Goal: Check status: Check status

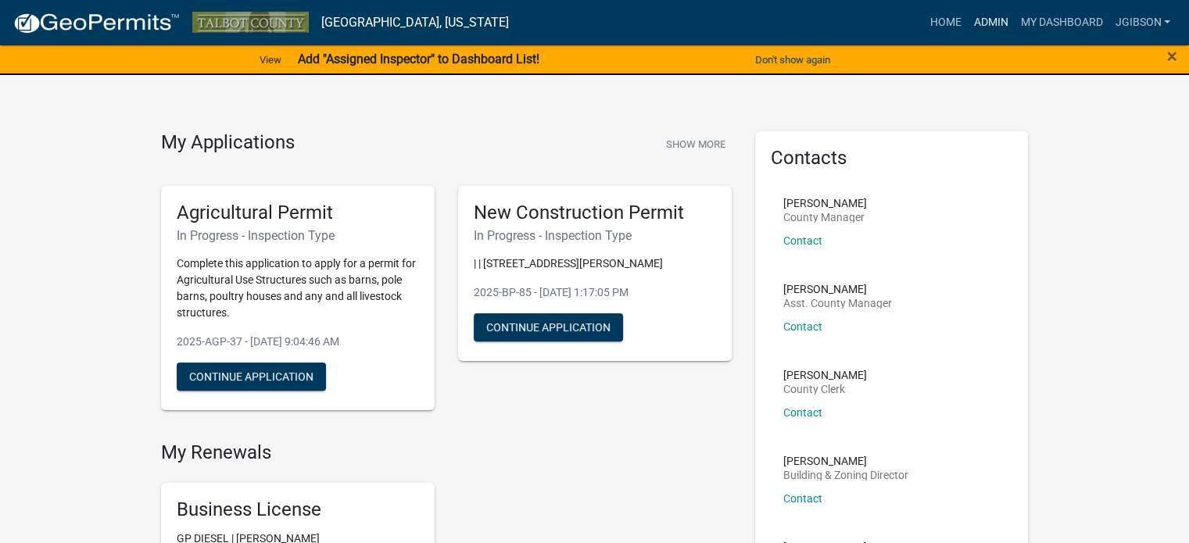
click at [982, 19] on link "Admin" at bounding box center [990, 23] width 47 height 30
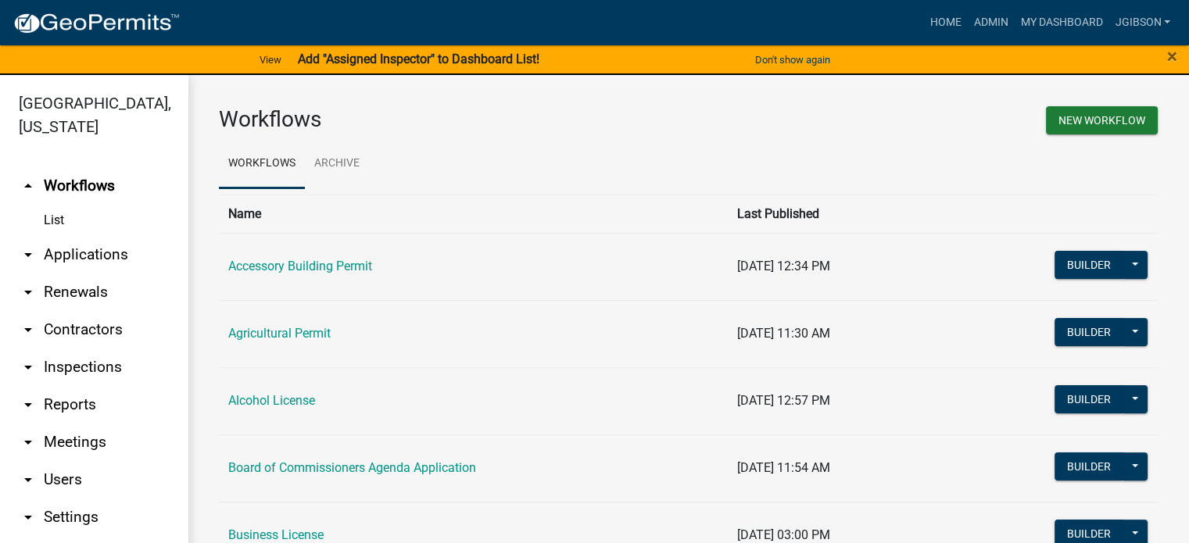
click at [27, 253] on icon "arrow_drop_down" at bounding box center [28, 255] width 19 height 19
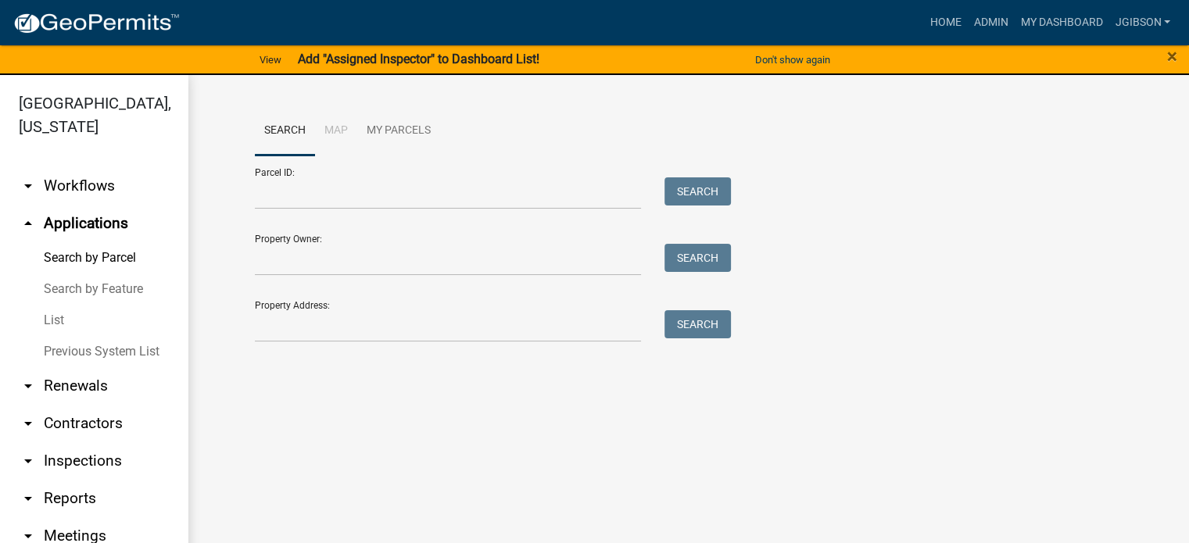
drag, startPoint x: 60, startPoint y: 310, endPoint x: 78, endPoint y: 308, distance: 18.1
click at [62, 310] on link "List" at bounding box center [94, 320] width 188 height 31
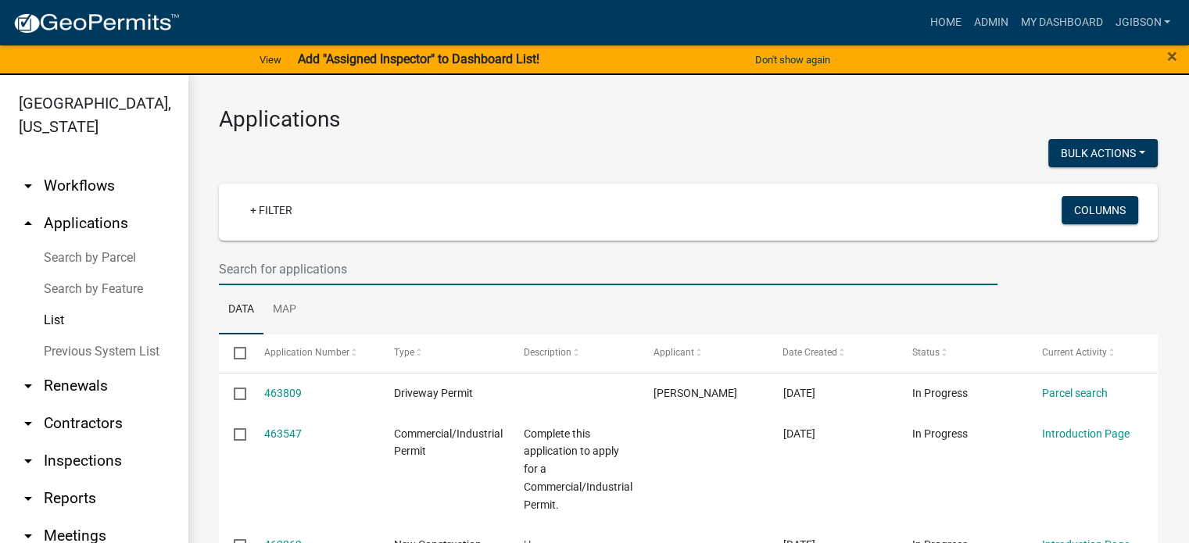
click at [263, 267] on input "text" at bounding box center [608, 269] width 779 height 32
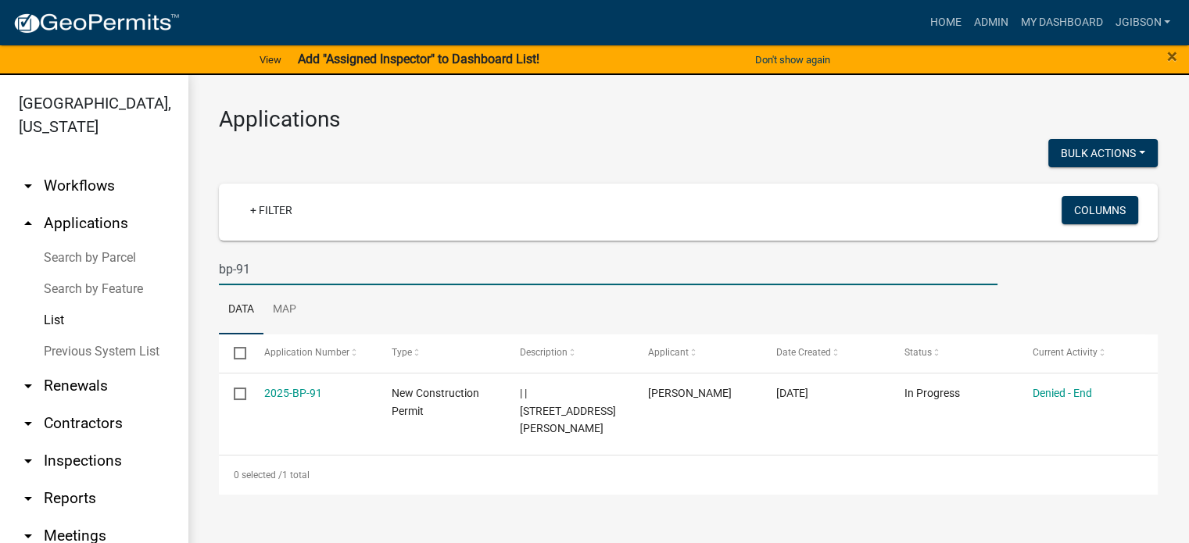
click at [268, 271] on input "bp-91" at bounding box center [608, 269] width 779 height 32
click at [256, 270] on input "bp-92" at bounding box center [608, 269] width 779 height 32
type input "bp-90"
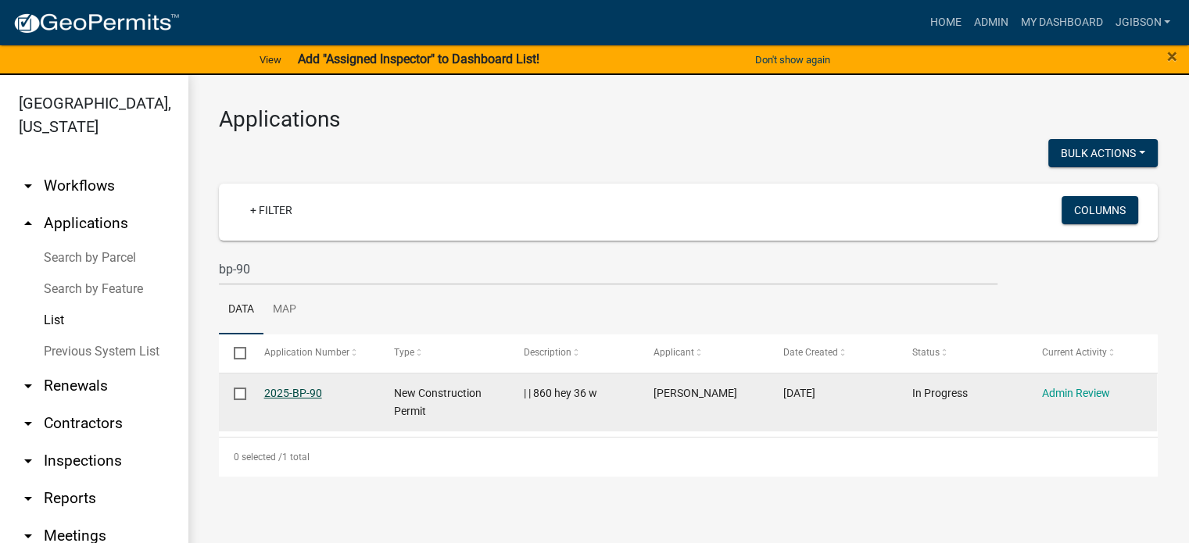
click at [310, 394] on link "2025-BP-90" at bounding box center [293, 393] width 58 height 13
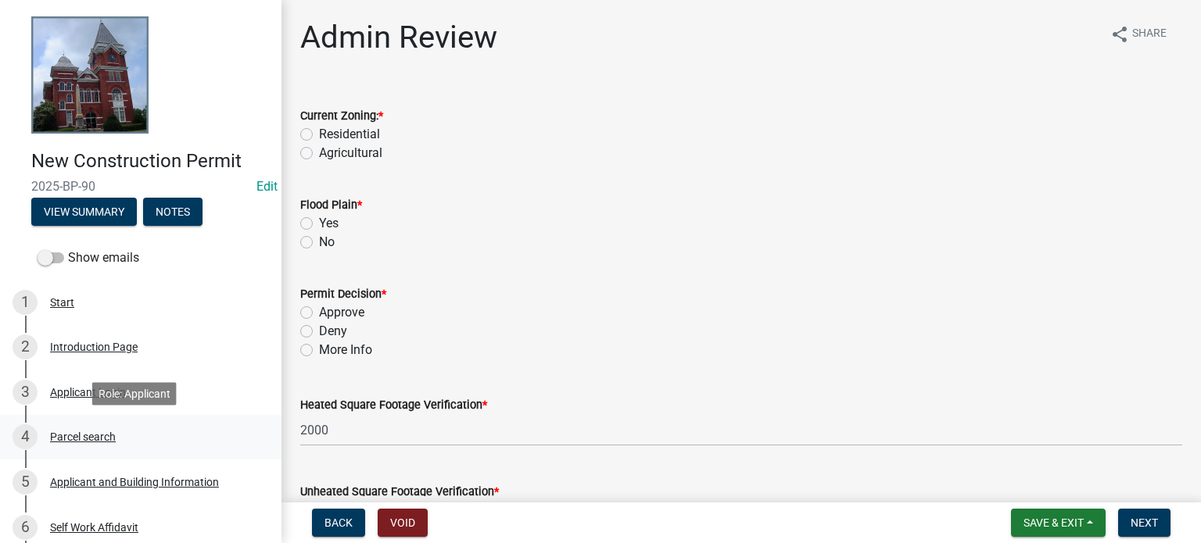
click at [91, 432] on div "Parcel search" at bounding box center [83, 437] width 66 height 11
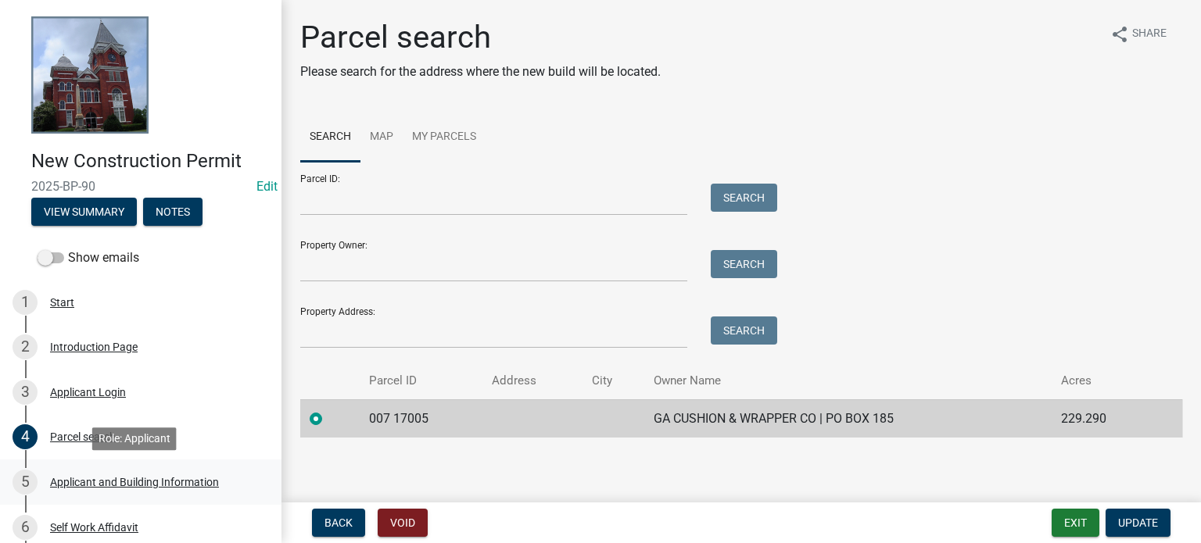
click at [109, 475] on div "5 Applicant and Building Information" at bounding box center [135, 482] width 244 height 25
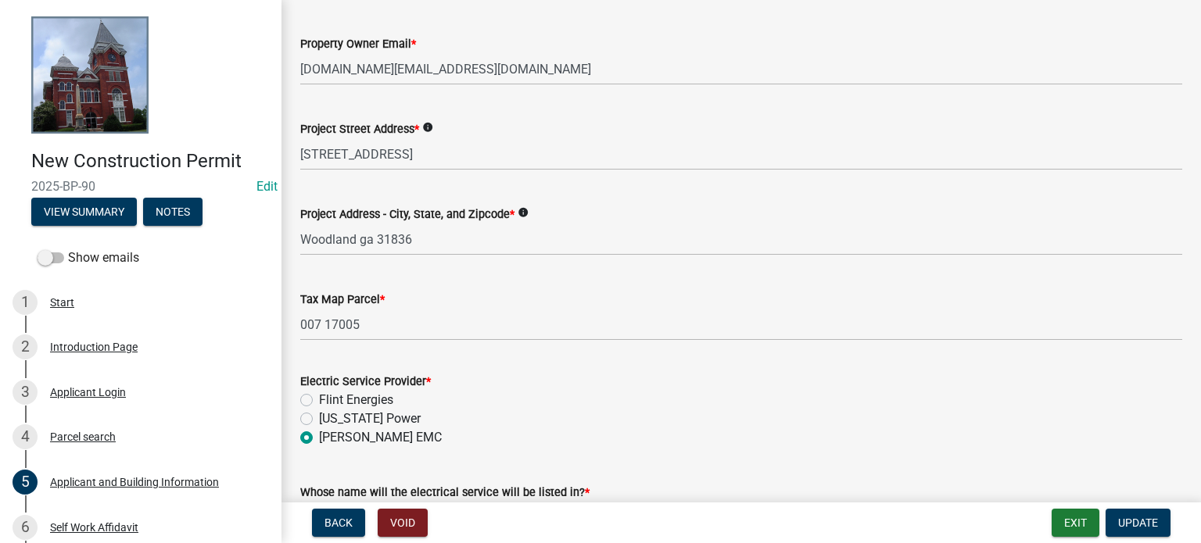
scroll to position [626, 0]
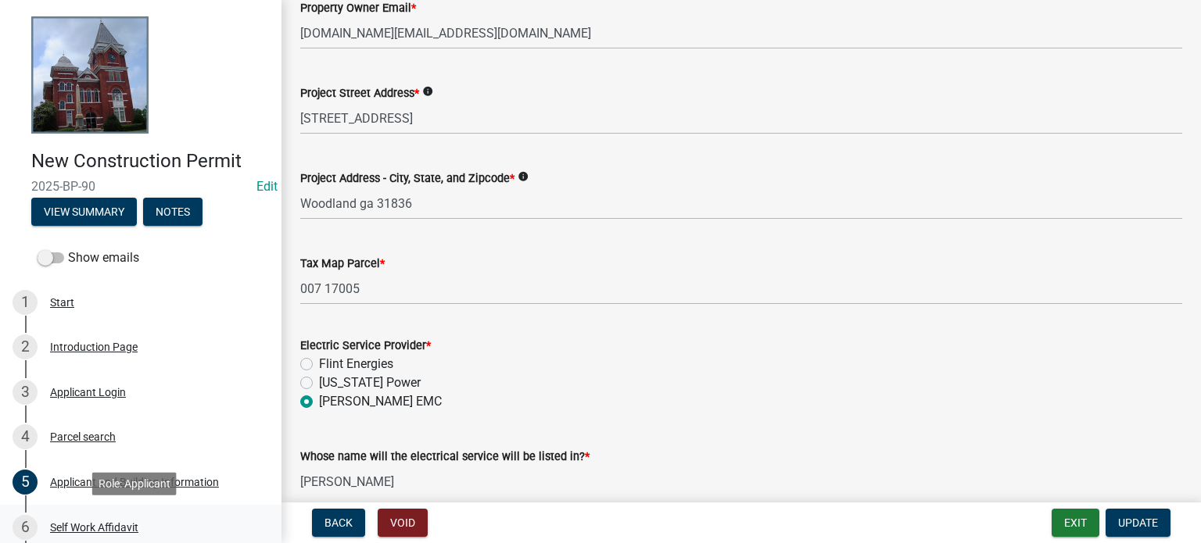
click at [116, 518] on div "6 Self Work Affidavit" at bounding box center [135, 527] width 244 height 25
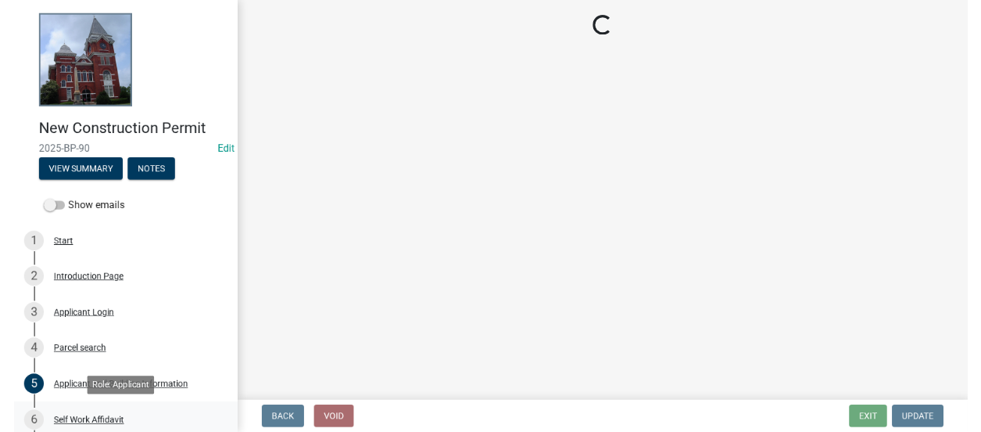
scroll to position [0, 0]
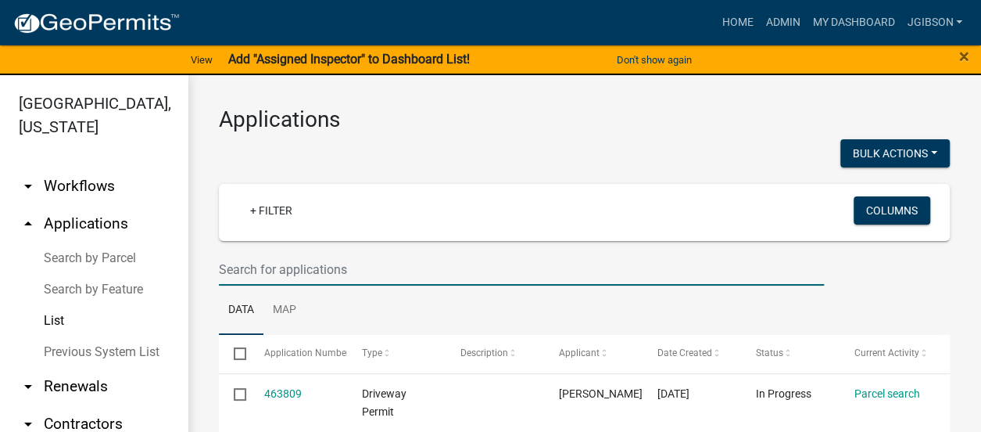
click at [266, 274] on input "text" at bounding box center [521, 269] width 605 height 32
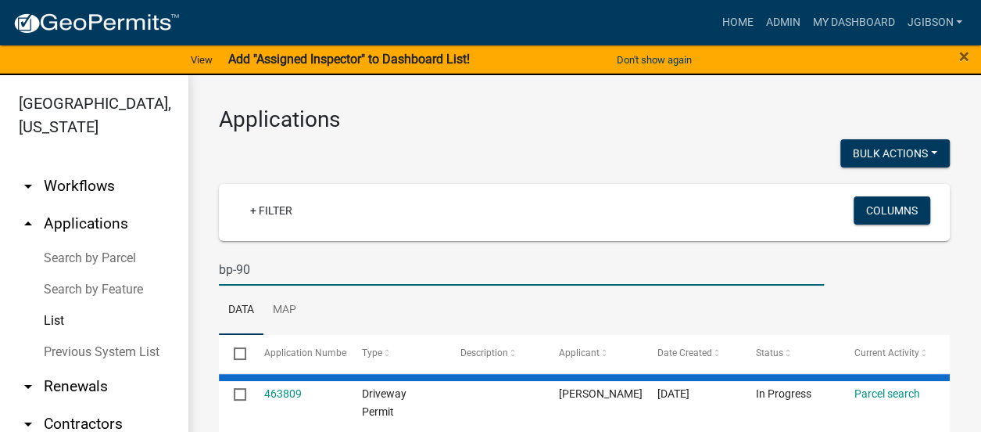
type input "bp-90"
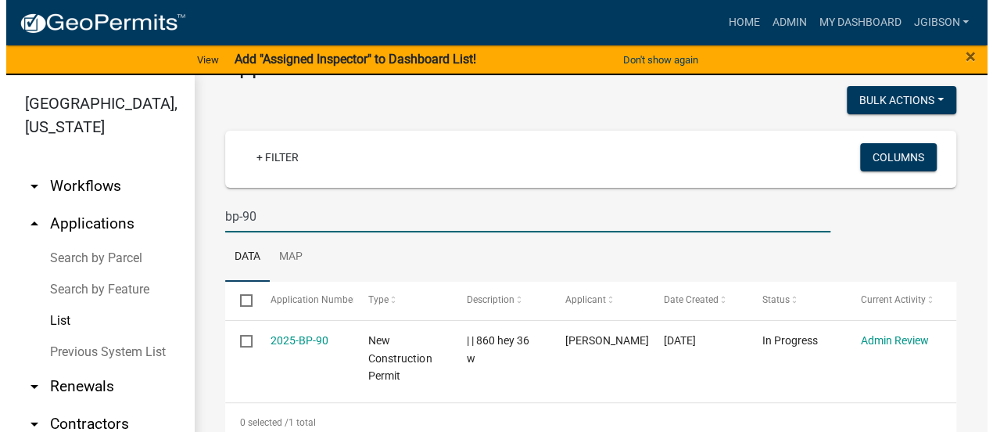
scroll to position [75, 0]
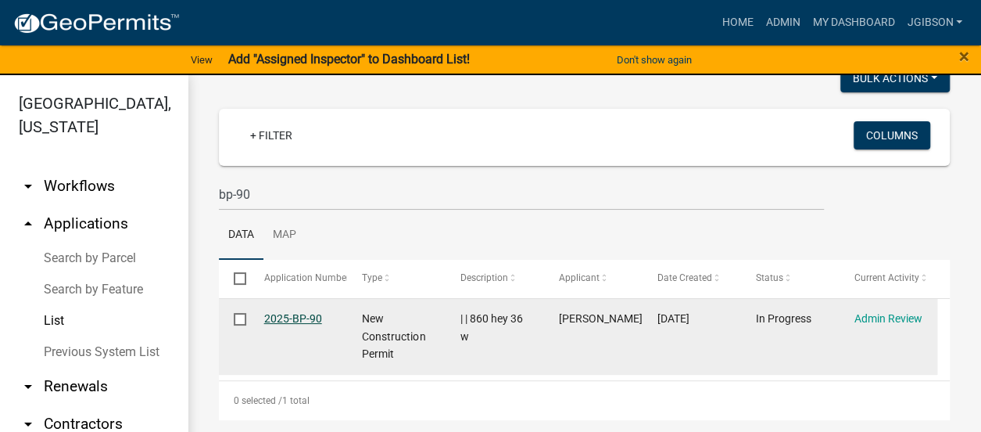
click at [314, 314] on link "2025-BP-90" at bounding box center [293, 318] width 58 height 13
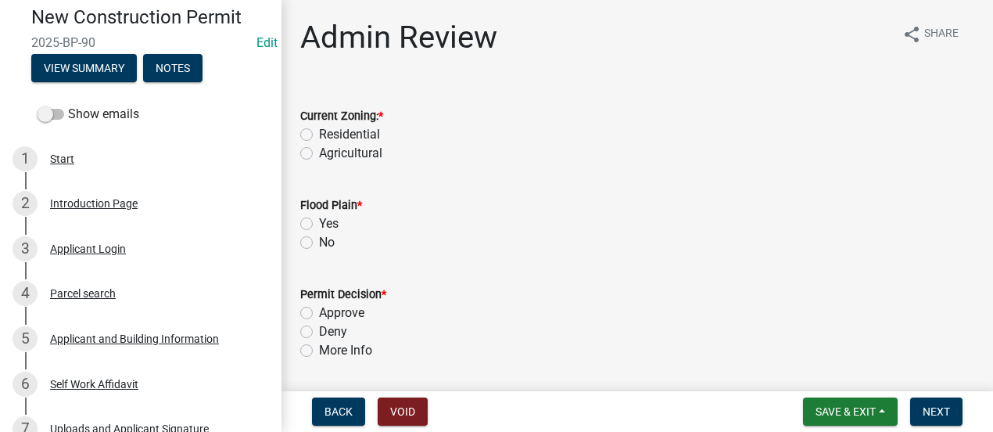
scroll to position [156, 0]
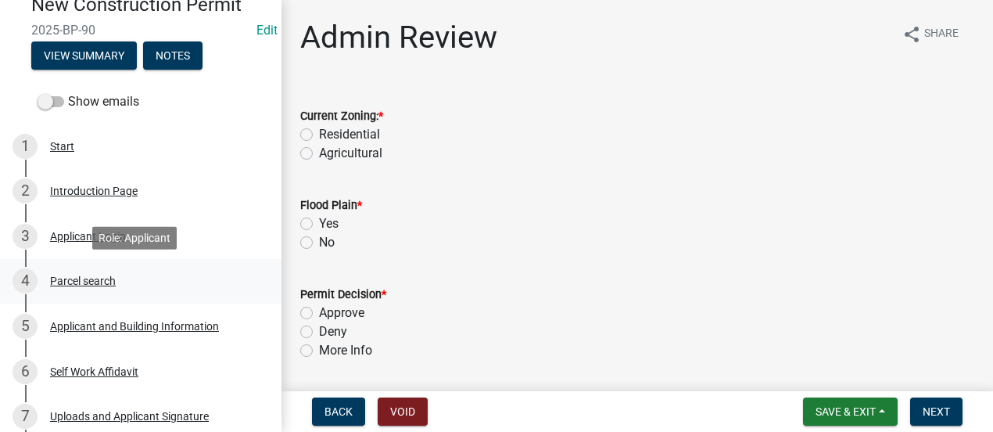
click at [104, 280] on div "Parcel search" at bounding box center [83, 280] width 66 height 11
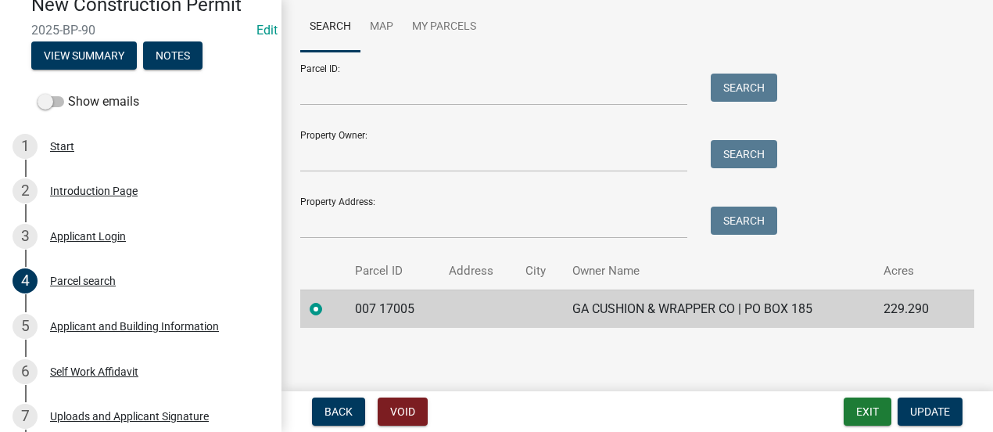
scroll to position [114, 0]
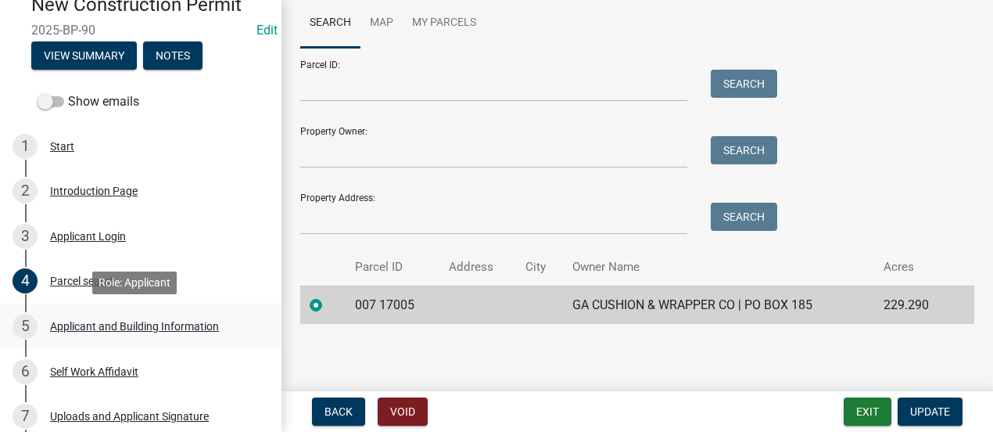
click at [100, 321] on div "Applicant and Building Information" at bounding box center [134, 326] width 169 height 11
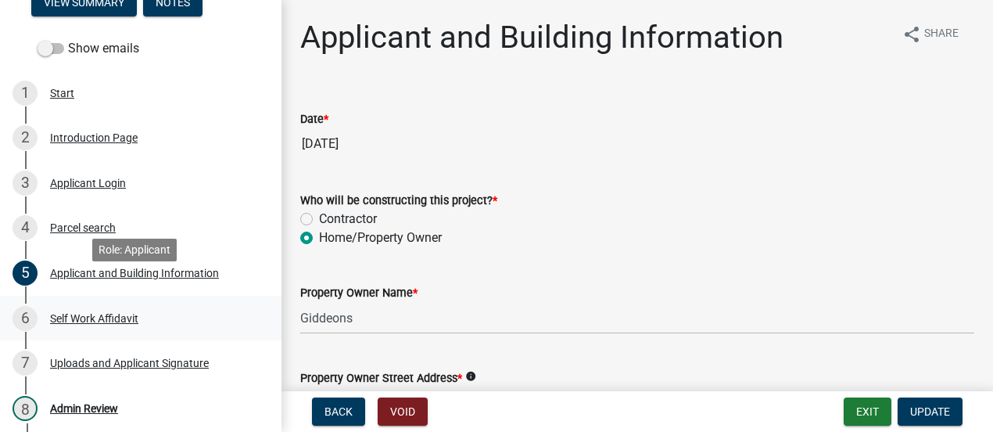
scroll to position [235, 0]
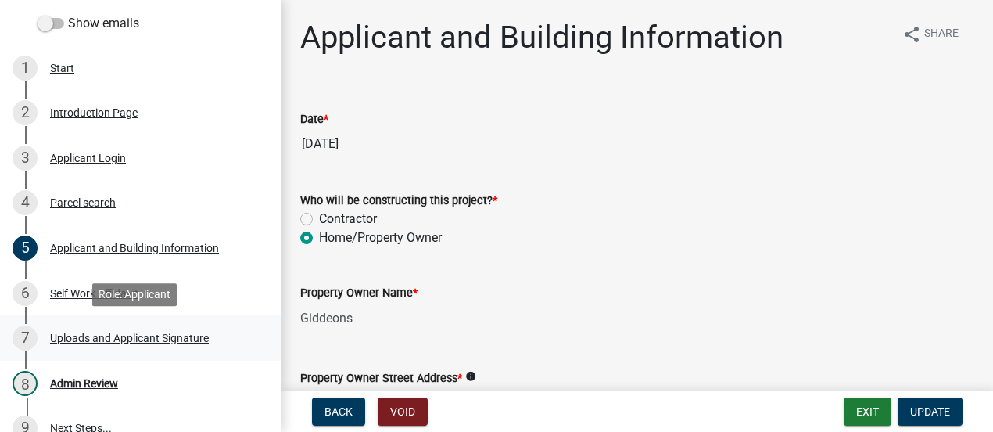
click at [134, 335] on div "Uploads and Applicant Signature" at bounding box center [129, 337] width 159 height 11
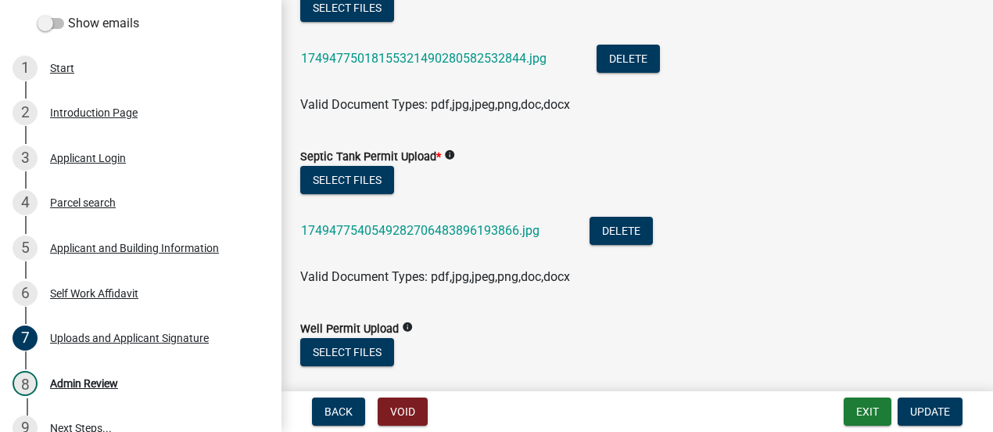
scroll to position [704, 0]
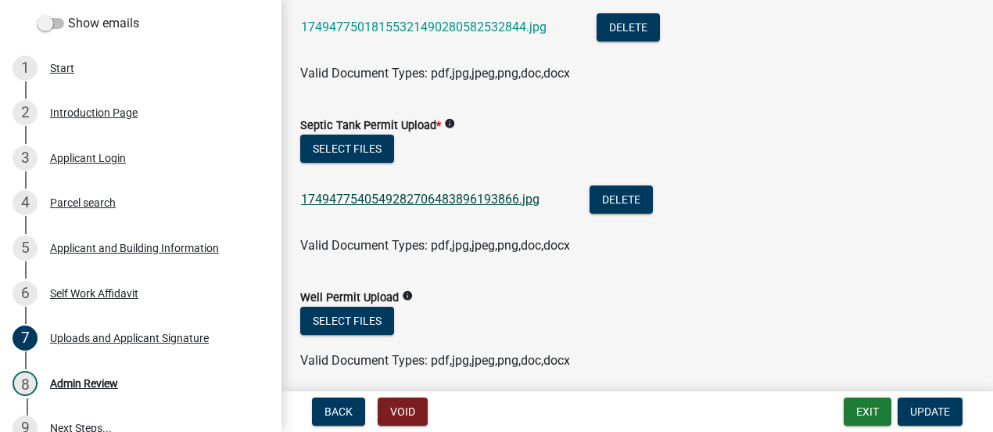
click at [385, 198] on link "1749477540549282706483896193866.jpg" at bounding box center [420, 199] width 238 height 15
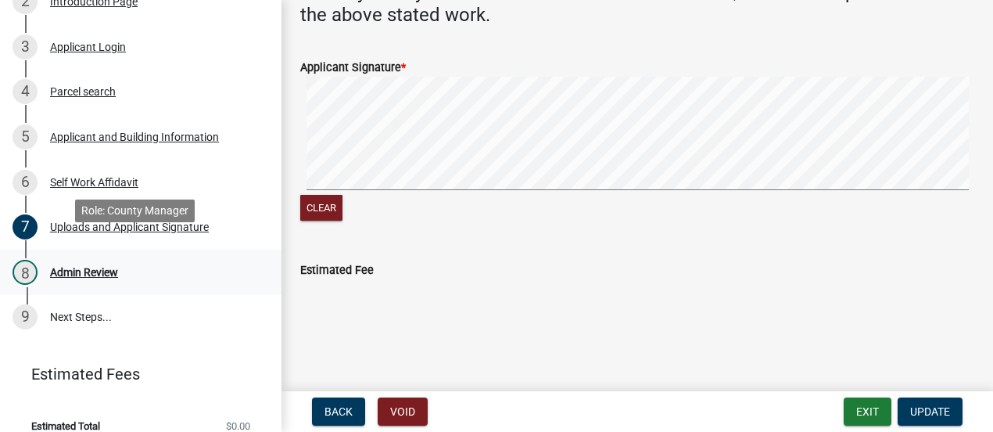
scroll to position [364, 0]
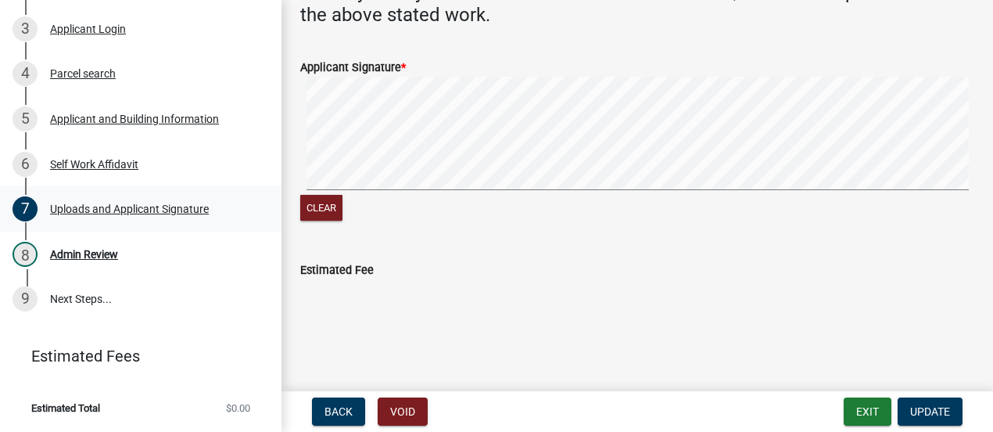
click at [122, 206] on div "Uploads and Applicant Signature" at bounding box center [129, 208] width 159 height 11
click at [95, 249] on div "Admin Review" at bounding box center [84, 254] width 68 height 11
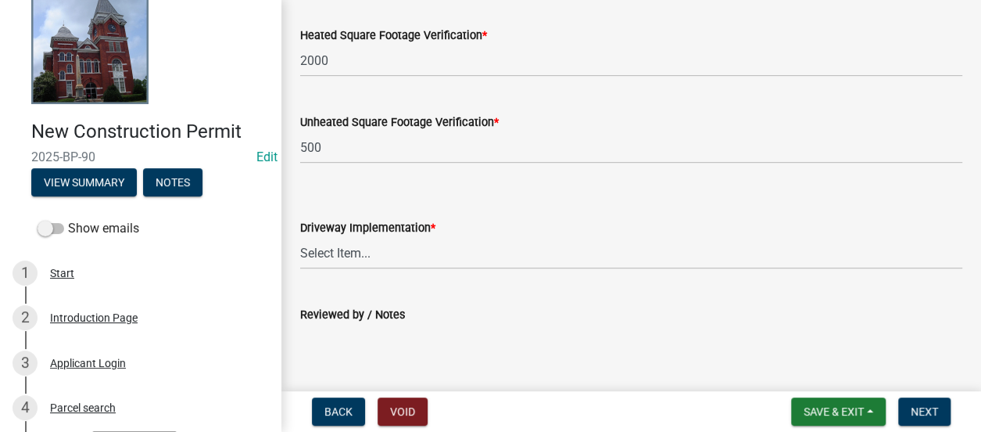
scroll to position [0, 0]
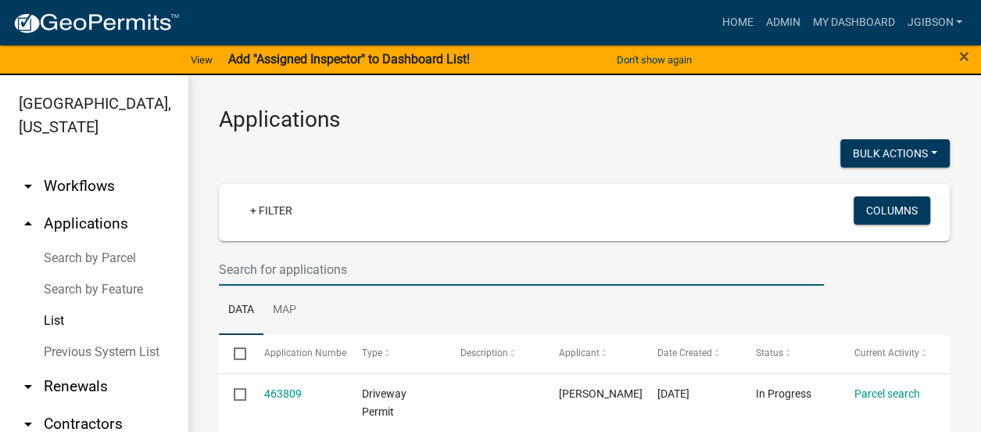
click at [239, 270] on input "text" at bounding box center [521, 269] width 605 height 32
type input "BP-91"
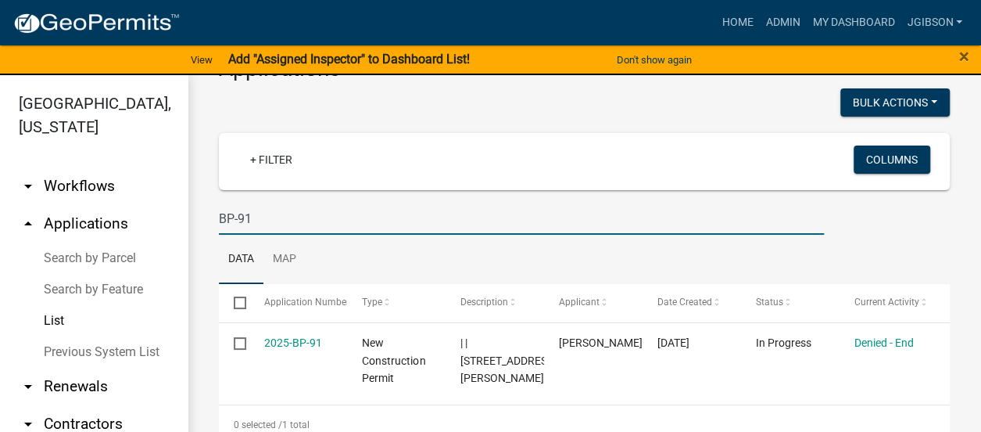
scroll to position [75, 0]
